Goal: Task Accomplishment & Management: Manage account settings

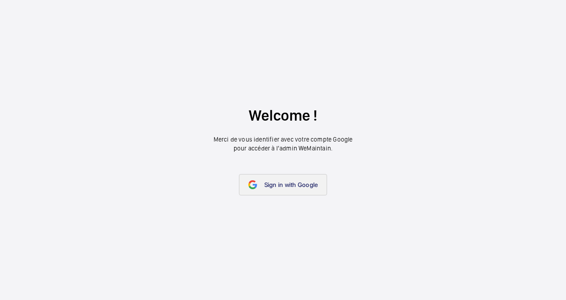
click at [278, 191] on link "Sign in with Google" at bounding box center [283, 184] width 89 height 21
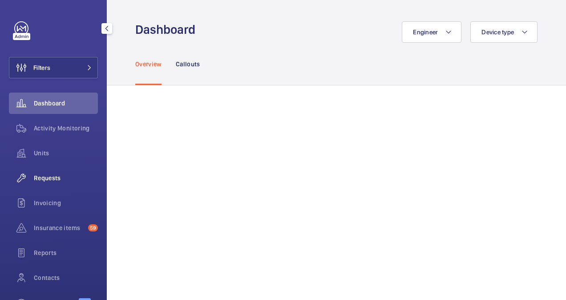
click at [48, 179] on span "Requests" at bounding box center [66, 178] width 64 height 9
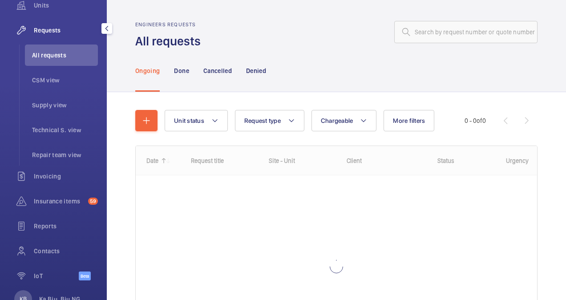
scroll to position [148, 0]
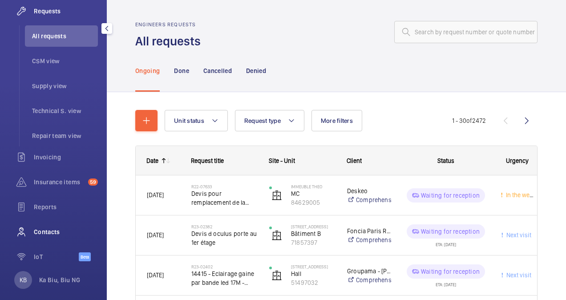
scroll to position [177, 0]
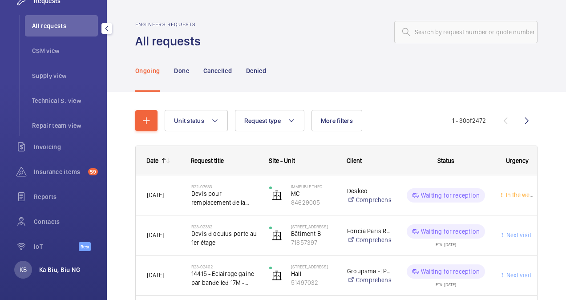
click at [57, 268] on p "Ka Biu, Biu NG" at bounding box center [59, 269] width 41 height 9
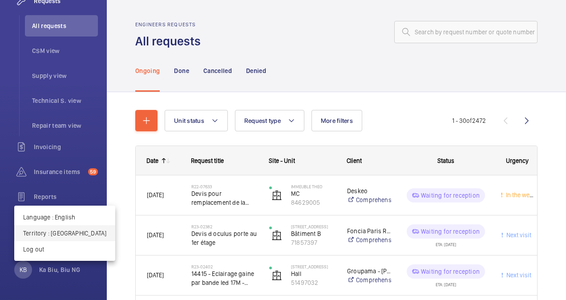
click at [52, 233] on p "Territory : France" at bounding box center [64, 233] width 83 height 9
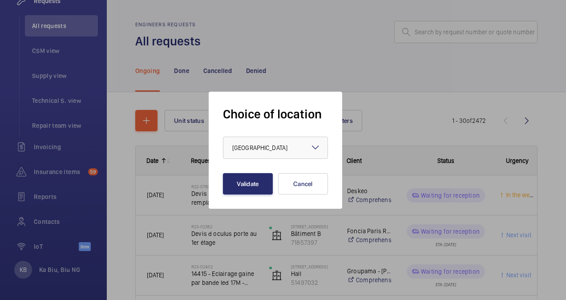
click at [317, 145] on mat-icon at bounding box center [315, 147] width 11 height 11
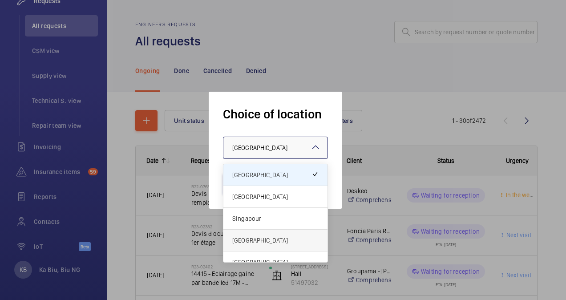
click at [271, 241] on span "[GEOGRAPHIC_DATA]" at bounding box center [275, 240] width 86 height 9
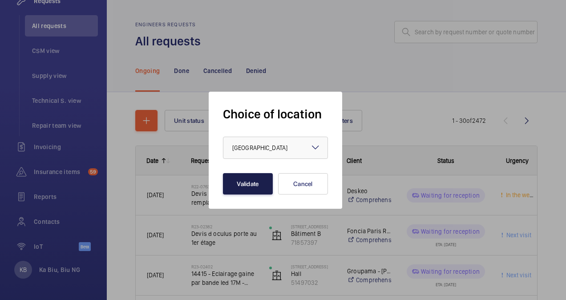
click at [253, 176] on button "Validate" at bounding box center [248, 183] width 50 height 21
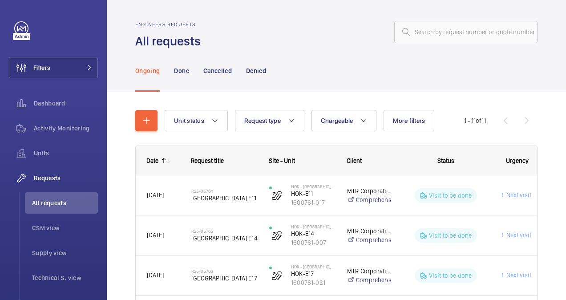
click at [165, 158] on mat-icon at bounding box center [168, 160] width 7 height 7
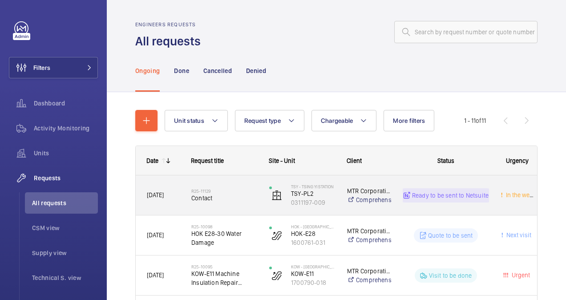
click at [168, 198] on span "[DATE]" at bounding box center [163, 195] width 33 height 10
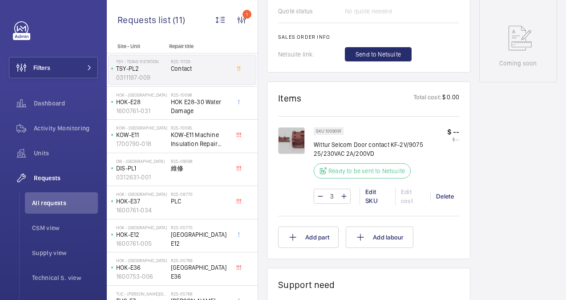
scroll to position [415, 0]
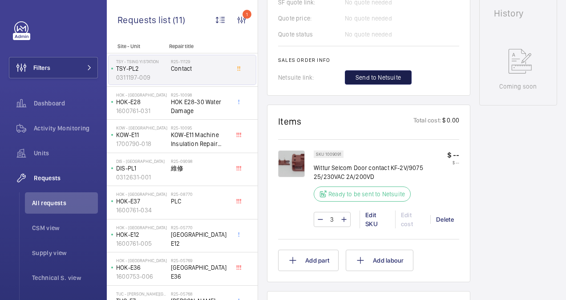
click at [362, 78] on span "Send to Netsuite" at bounding box center [378, 77] width 45 height 9
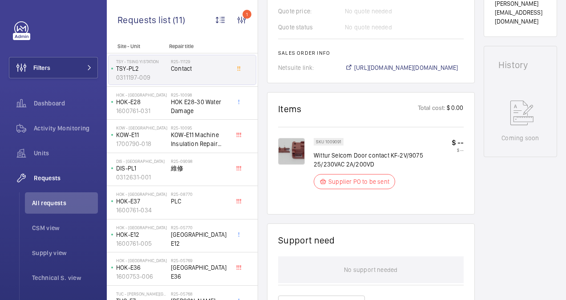
scroll to position [403, 0]
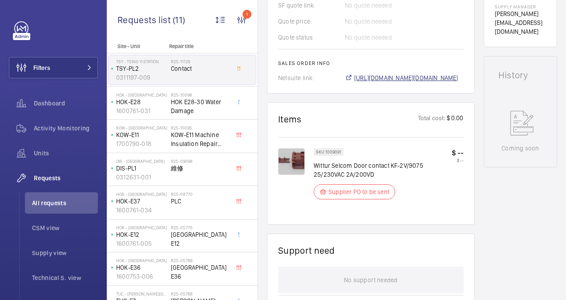
click at [403, 73] on span "[URL][DOMAIN_NAME][DOMAIN_NAME]" at bounding box center [406, 77] width 104 height 9
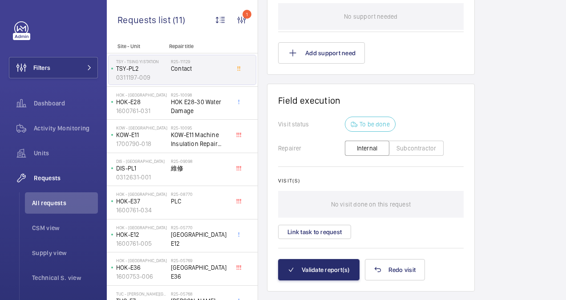
scroll to position [667, 0]
click at [335, 259] on button "Validate report(s)" at bounding box center [318, 269] width 81 height 21
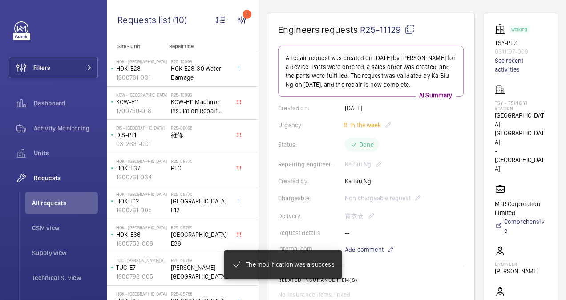
scroll to position [0, 0]
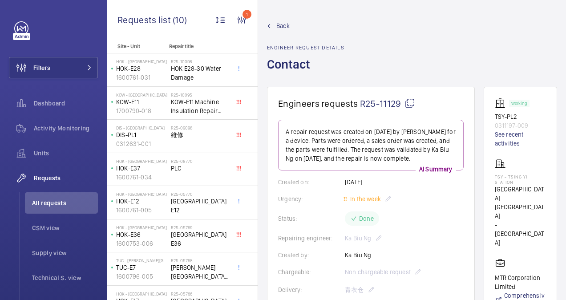
click at [279, 24] on span "Back" at bounding box center [283, 25] width 13 height 9
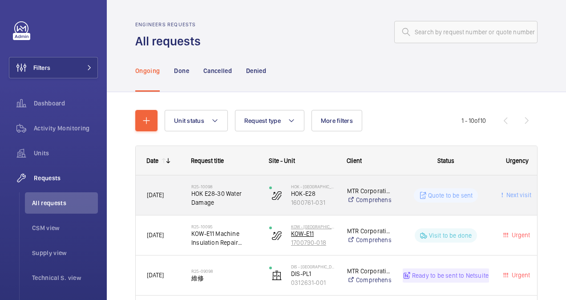
drag, startPoint x: 178, startPoint y: 214, endPoint x: 305, endPoint y: 238, distance: 129.2
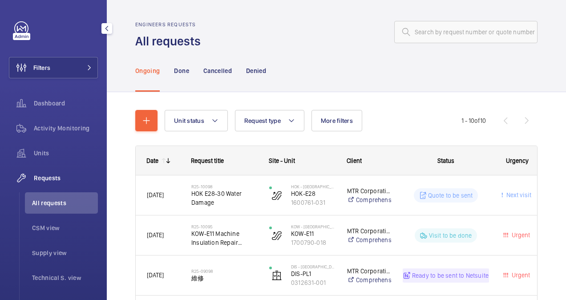
click at [59, 176] on span "Requests" at bounding box center [66, 178] width 64 height 9
click at [50, 176] on span "Requests" at bounding box center [66, 178] width 64 height 9
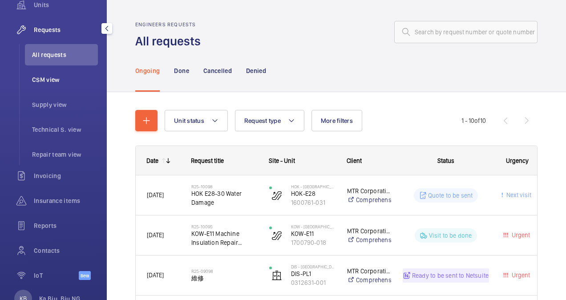
scroll to position [177, 0]
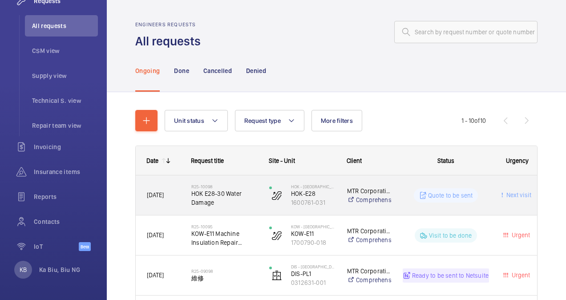
click at [204, 192] on span "HOK E28-30 Water Damage" at bounding box center [224, 198] width 66 height 18
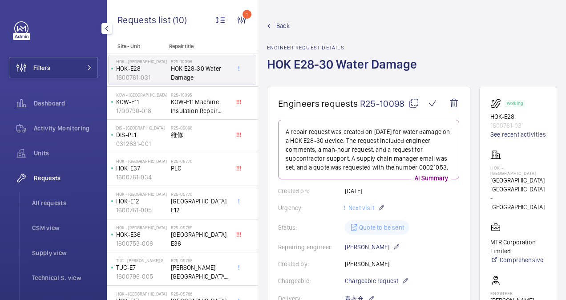
click at [54, 181] on span "Requests" at bounding box center [66, 178] width 64 height 9
click at [56, 177] on span "Requests" at bounding box center [66, 178] width 64 height 9
click at [187, 234] on span "[GEOGRAPHIC_DATA] E36" at bounding box center [200, 239] width 59 height 18
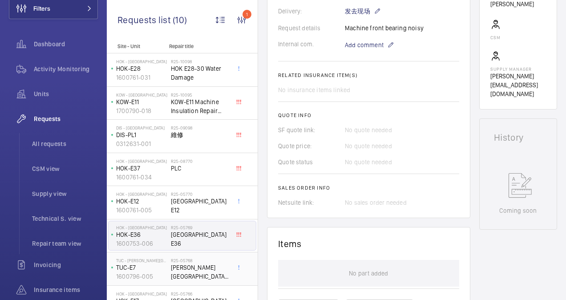
click at [190, 263] on span "[PERSON_NAME][GEOGRAPHIC_DATA] E7" at bounding box center [200, 272] width 59 height 18
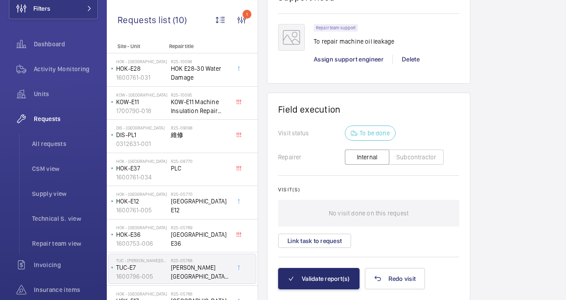
scroll to position [716, 0]
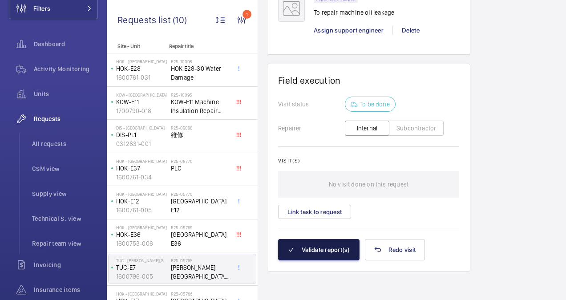
click at [317, 248] on button "Validate report(s)" at bounding box center [318, 249] width 81 height 21
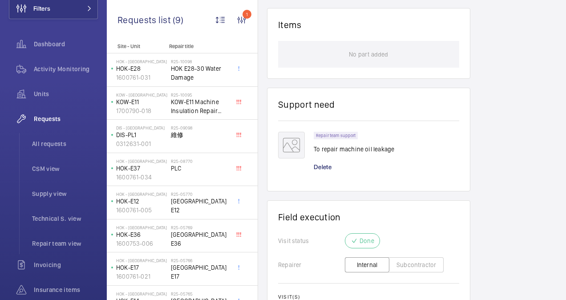
scroll to position [647, 0]
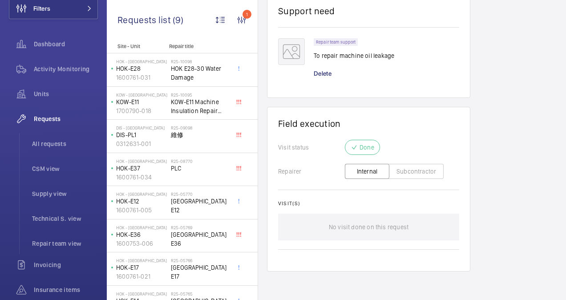
click at [424, 170] on button "Subcontractor" at bounding box center [416, 171] width 55 height 15
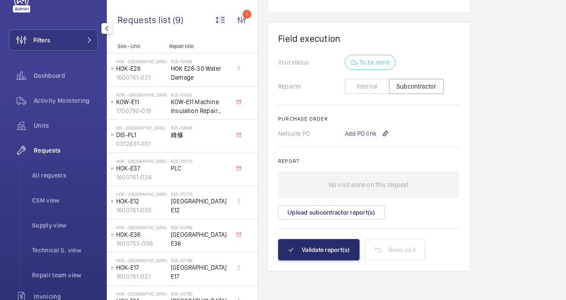
scroll to position [0, 0]
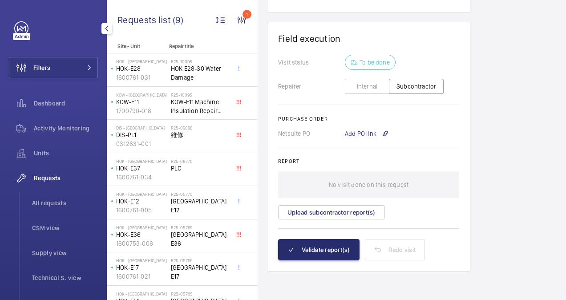
click at [54, 179] on span "Requests" at bounding box center [66, 178] width 64 height 9
click at [48, 202] on span "All requests" at bounding box center [65, 203] width 66 height 9
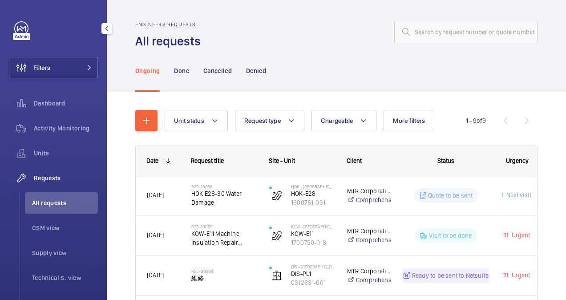
click at [57, 201] on span "All requests" at bounding box center [65, 203] width 66 height 9
click at [56, 176] on span "Requests" at bounding box center [66, 178] width 64 height 9
click at [50, 202] on span "All requests" at bounding box center [65, 203] width 66 height 9
click at [167, 160] on mat-icon at bounding box center [168, 160] width 7 height 7
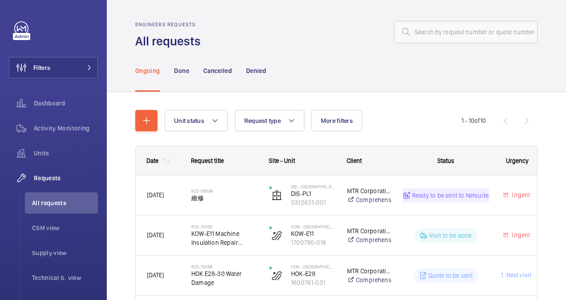
click at [176, 160] on wm-front-sortable-header-cell "Date" at bounding box center [158, 160] width 45 height 28
click at [167, 160] on mat-icon at bounding box center [168, 160] width 7 height 7
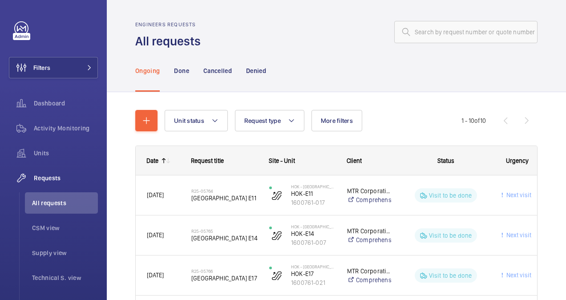
click at [164, 159] on mat-icon at bounding box center [163, 160] width 7 height 7
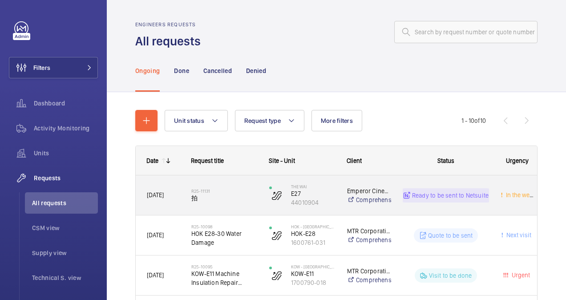
click at [213, 194] on span "拍" at bounding box center [224, 198] width 66 height 9
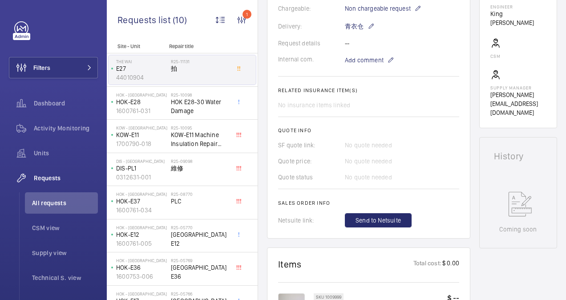
scroll to position [271, 0]
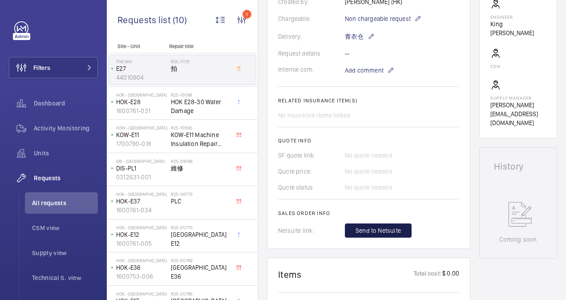
click at [379, 226] on span "Send to Netsuite" at bounding box center [378, 230] width 45 height 9
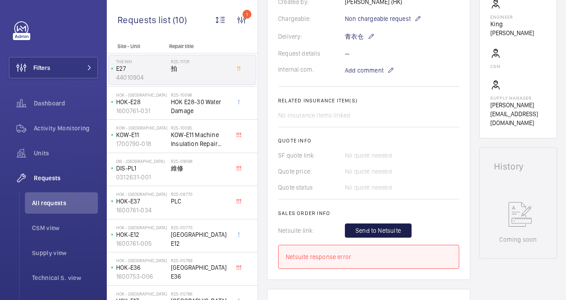
click at [387, 226] on span "Send to Netsuite" at bounding box center [378, 230] width 45 height 9
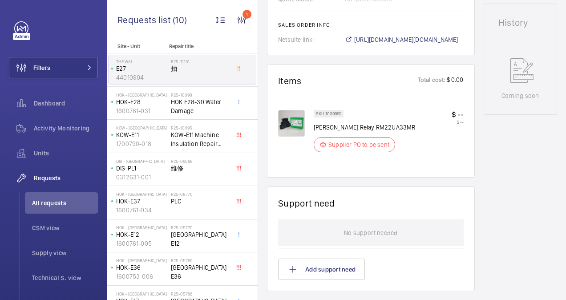
scroll to position [433, 0]
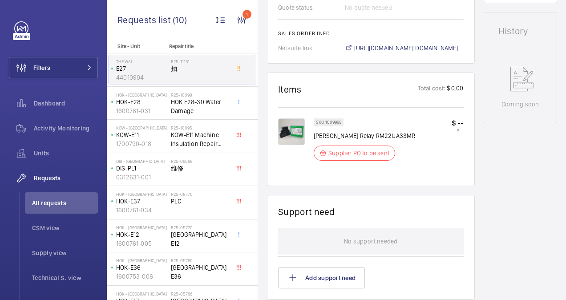
click at [459, 44] on span "[URL][DOMAIN_NAME][DOMAIN_NAME]" at bounding box center [406, 48] width 104 height 9
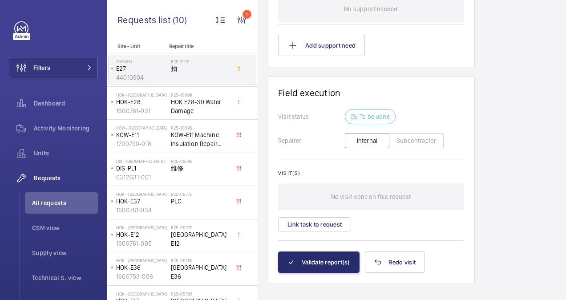
scroll to position [667, 0]
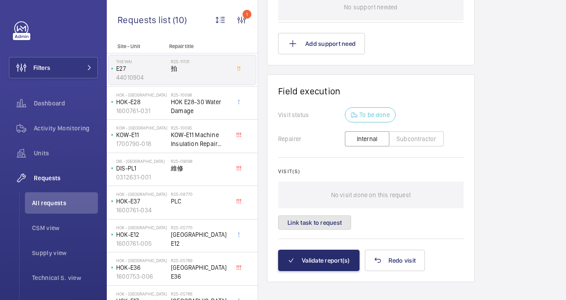
click at [335, 216] on button "Link task to request" at bounding box center [314, 223] width 73 height 14
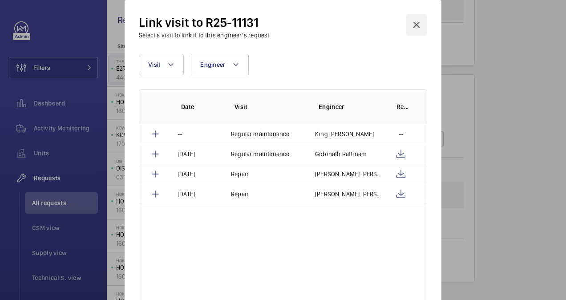
click at [417, 24] on wm-front-icon-button at bounding box center [416, 24] width 21 height 21
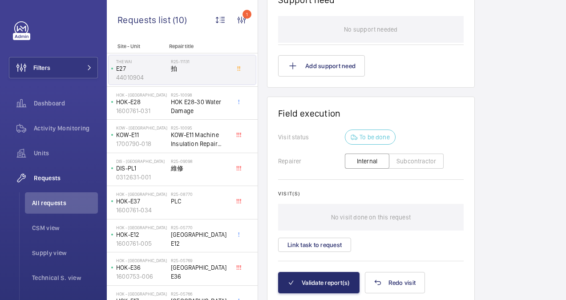
scroll to position [667, 0]
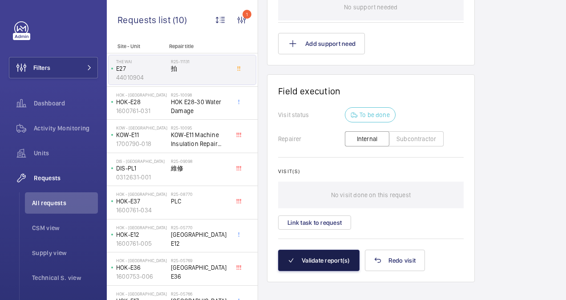
click at [321, 250] on button "Validate report(s)" at bounding box center [318, 260] width 81 height 21
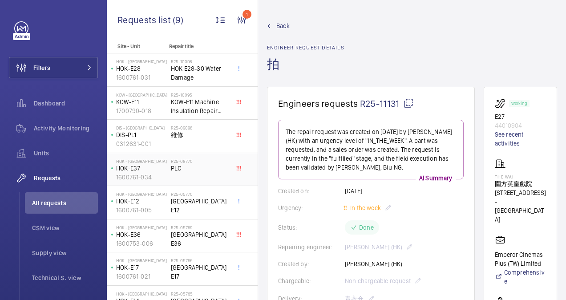
click at [170, 173] on div "HOK - [GEOGRAPHIC_DATA] HOK-E37 1600761-034" at bounding box center [140, 169] width 62 height 29
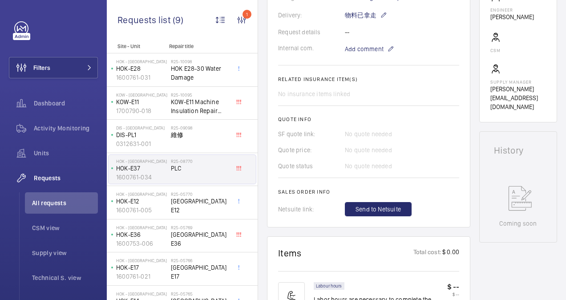
scroll to position [298, 0]
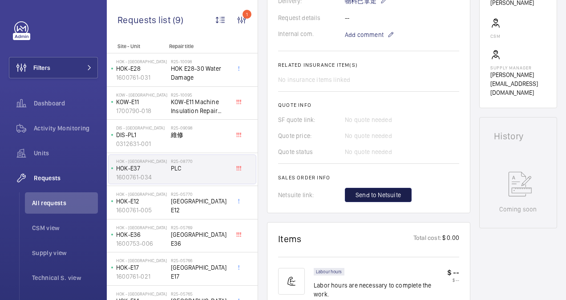
click at [384, 199] on span "Send to Netsuite" at bounding box center [378, 195] width 45 height 9
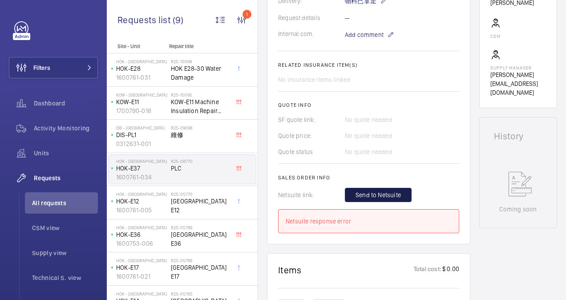
click at [373, 199] on span "Send to Netsuite" at bounding box center [378, 195] width 45 height 9
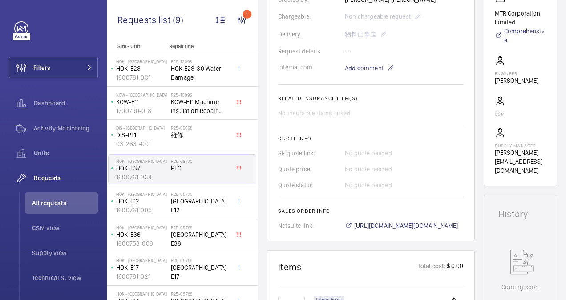
scroll to position [266, 0]
click at [411, 220] on span "[URL][DOMAIN_NAME][DOMAIN_NAME]" at bounding box center [406, 224] width 104 height 9
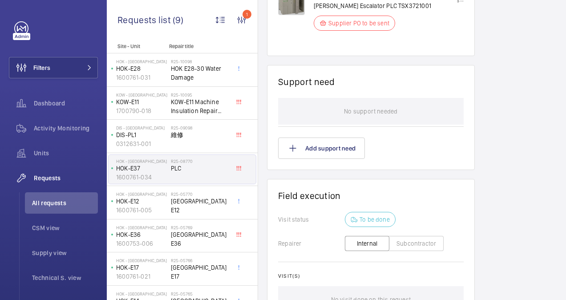
scroll to position [716, 0]
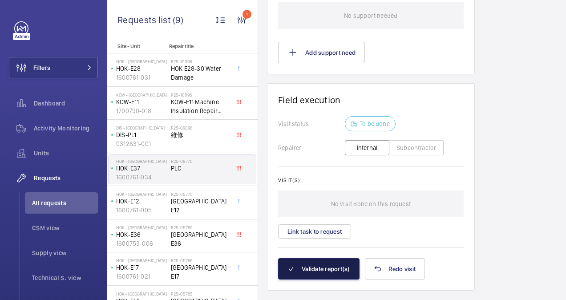
click at [321, 258] on button "Validate report(s)" at bounding box center [318, 268] width 81 height 21
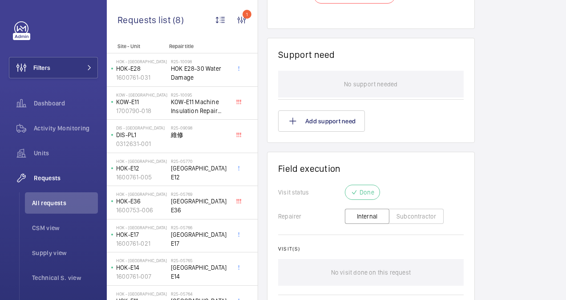
scroll to position [683, 0]
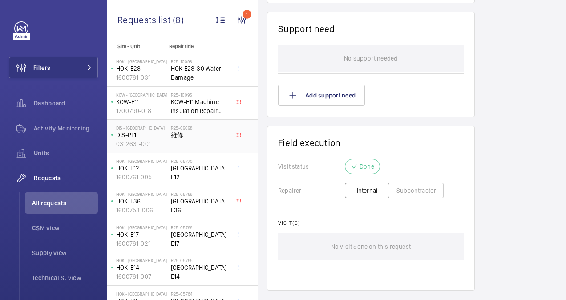
click at [199, 134] on span "維修" at bounding box center [200, 134] width 59 height 9
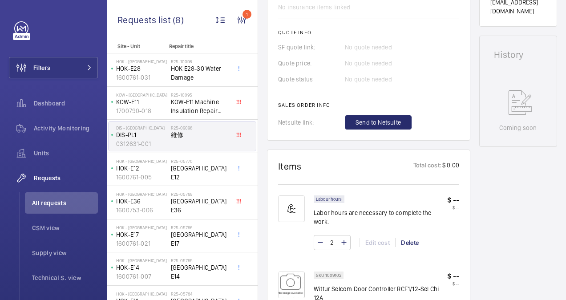
scroll to position [370, 0]
click at [381, 126] on span "Send to Netsuite" at bounding box center [378, 122] width 45 height 9
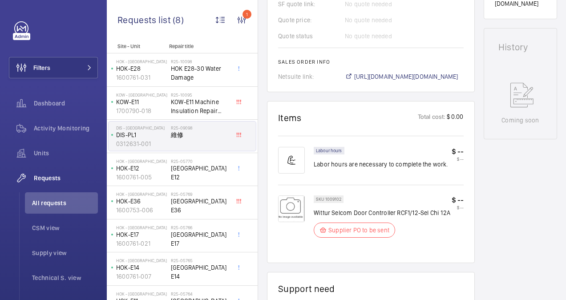
scroll to position [411, 0]
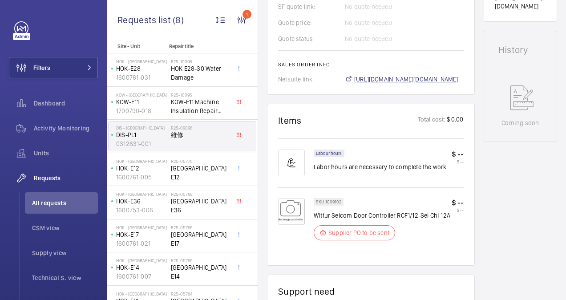
click at [391, 75] on span "[URL][DOMAIN_NAME][DOMAIN_NAME]" at bounding box center [406, 79] width 104 height 9
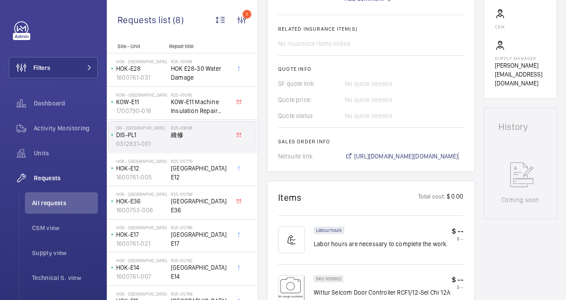
scroll to position [334, 0]
click at [395, 152] on span "[URL][DOMAIN_NAME][DOMAIN_NAME]" at bounding box center [406, 156] width 104 height 9
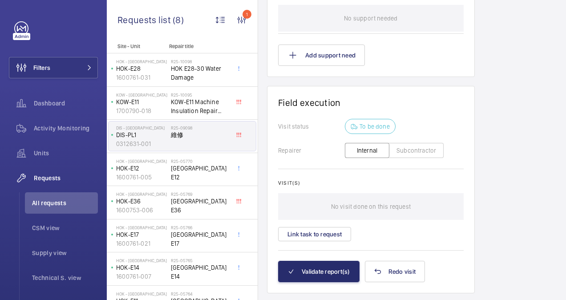
scroll to position [725, 0]
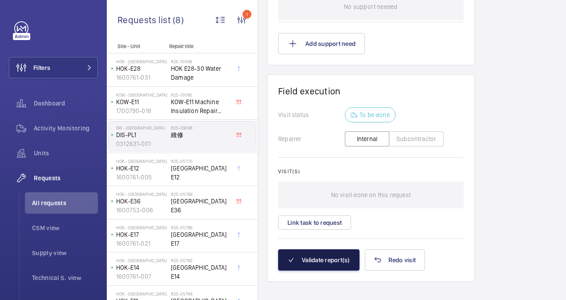
click at [326, 249] on button "Validate report(s)" at bounding box center [318, 259] width 81 height 21
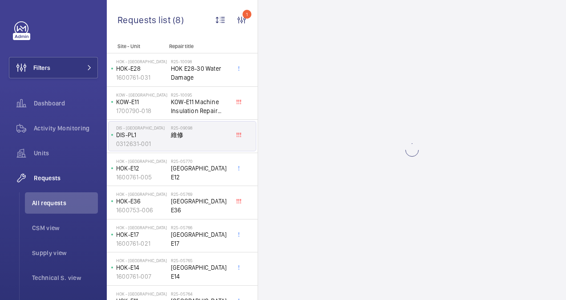
scroll to position [0, 0]
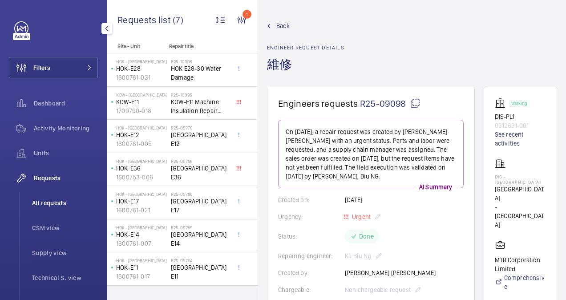
click at [55, 204] on span "All requests" at bounding box center [65, 203] width 66 height 9
